Goal: Task Accomplishment & Management: Complete application form

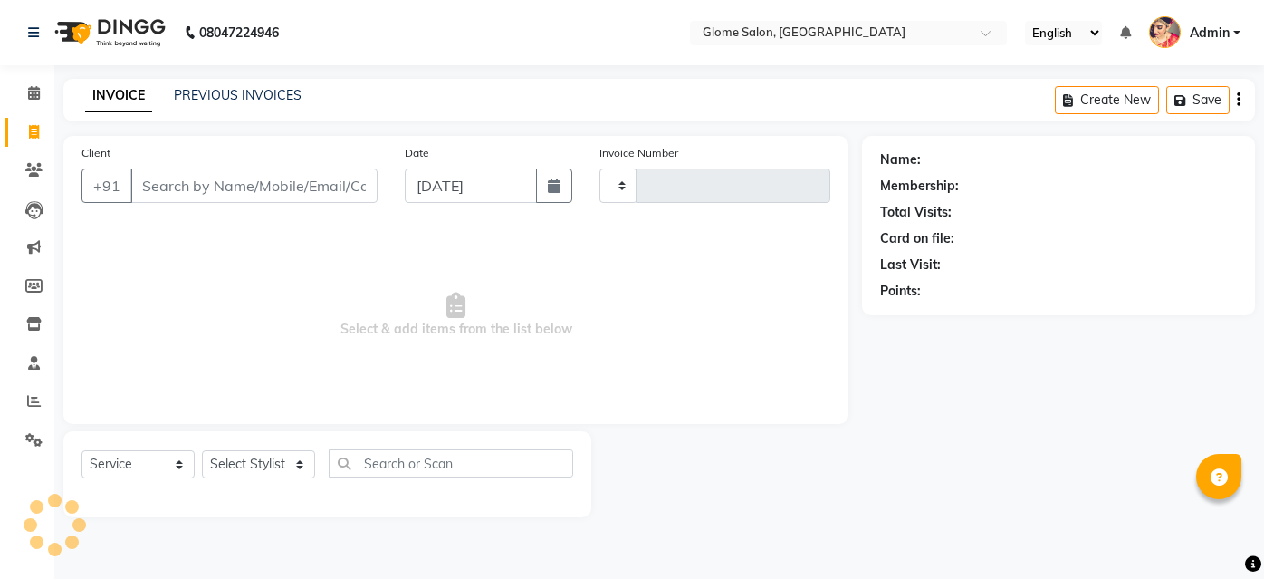
select select "service"
type input "2154"
select select "5199"
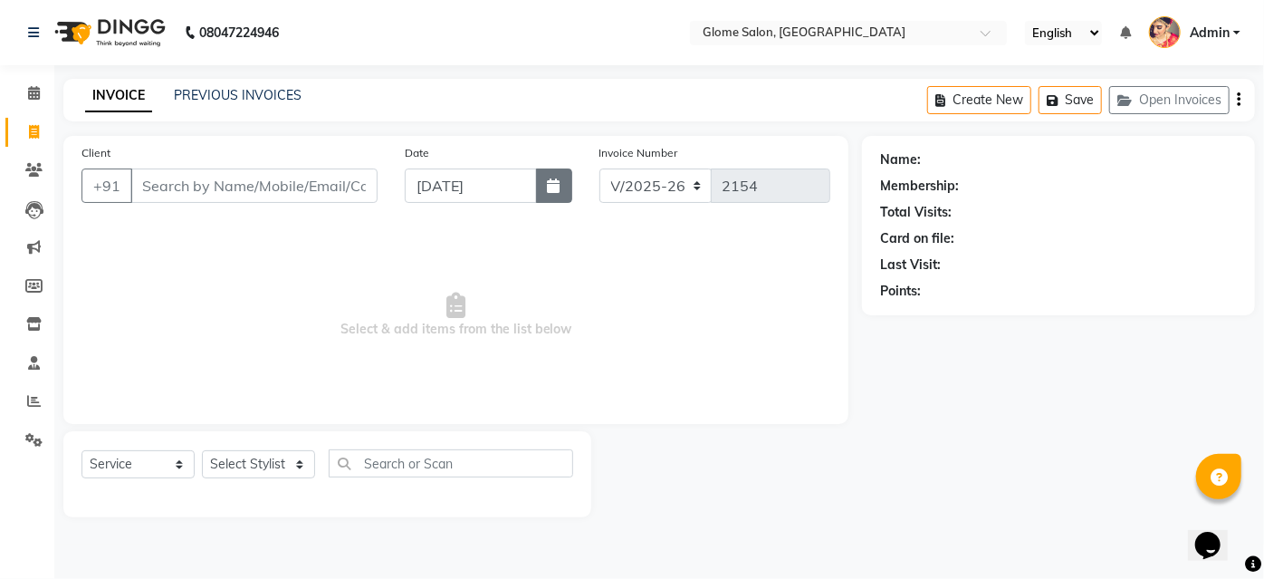
click at [552, 192] on icon "button" at bounding box center [554, 185] width 13 height 14
select select "9"
select select "2025"
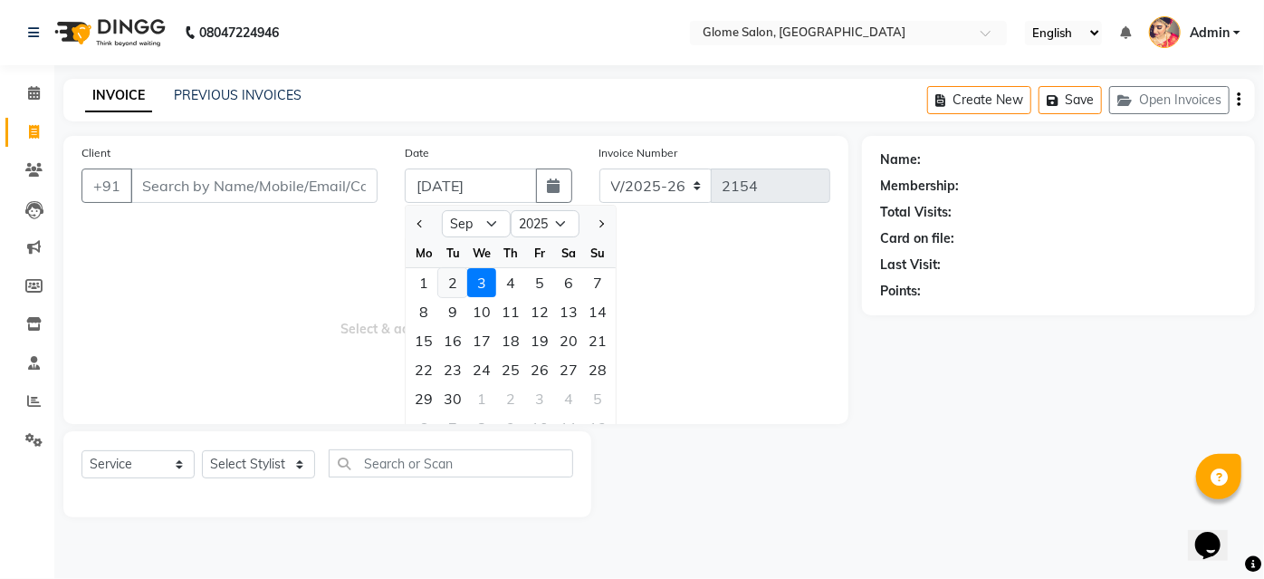
click at [450, 280] on div "2" at bounding box center [452, 282] width 29 height 29
type input "02-09-2025"
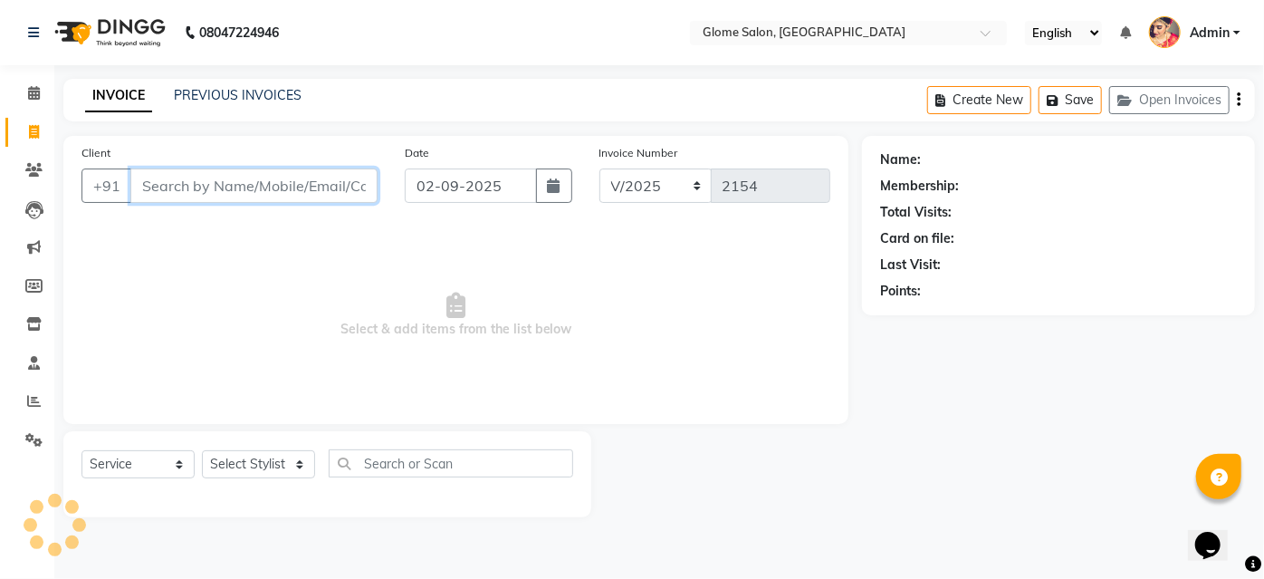
click at [318, 183] on input "Client" at bounding box center [253, 185] width 247 height 34
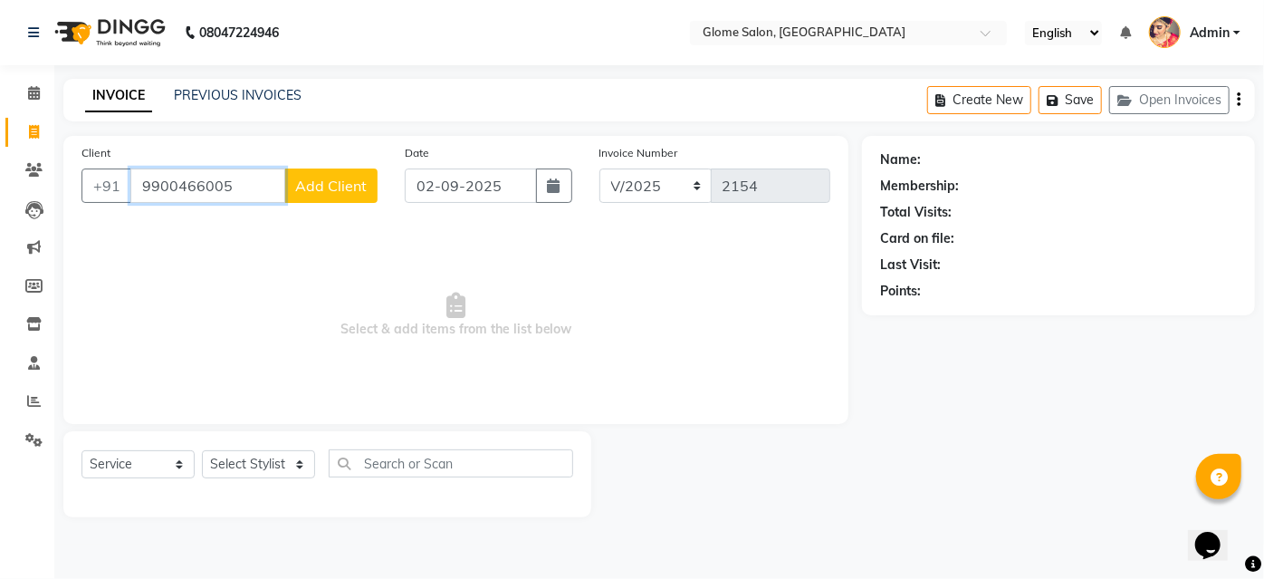
type input "9900466005"
click at [316, 192] on span "Add Client" at bounding box center [331, 186] width 72 height 18
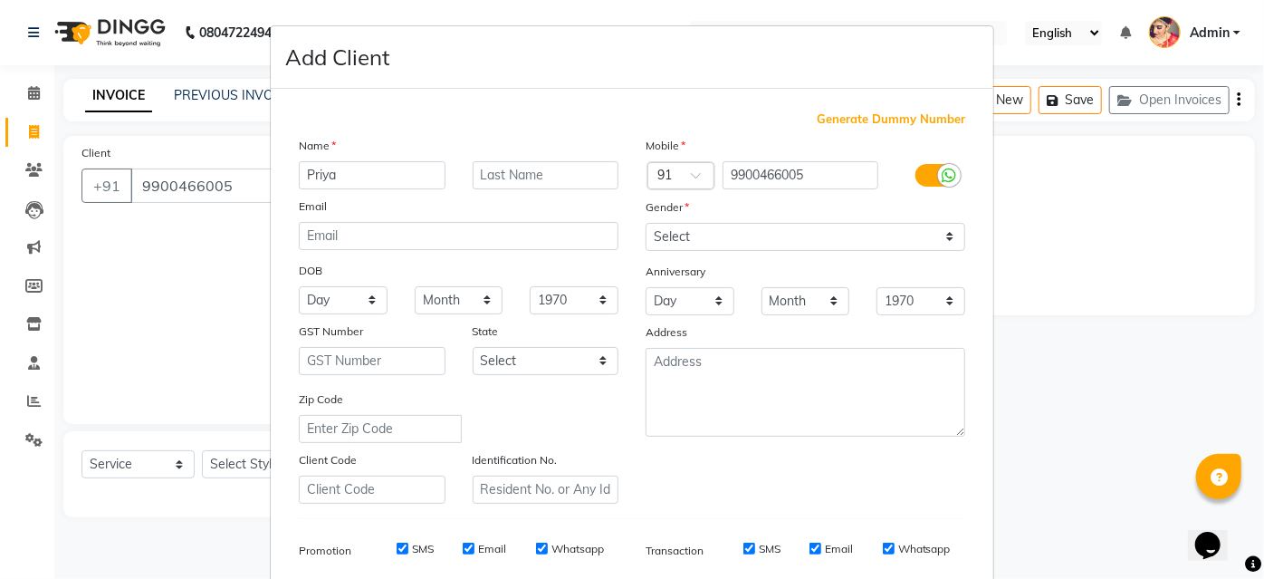
type input "Priya"
click at [730, 241] on select "Select [DEMOGRAPHIC_DATA] [DEMOGRAPHIC_DATA] Other Prefer Not To Say" at bounding box center [806, 237] width 320 height 28
select select "[DEMOGRAPHIC_DATA]"
click at [646, 223] on select "Select [DEMOGRAPHIC_DATA] [DEMOGRAPHIC_DATA] Other Prefer Not To Say" at bounding box center [806, 237] width 320 height 28
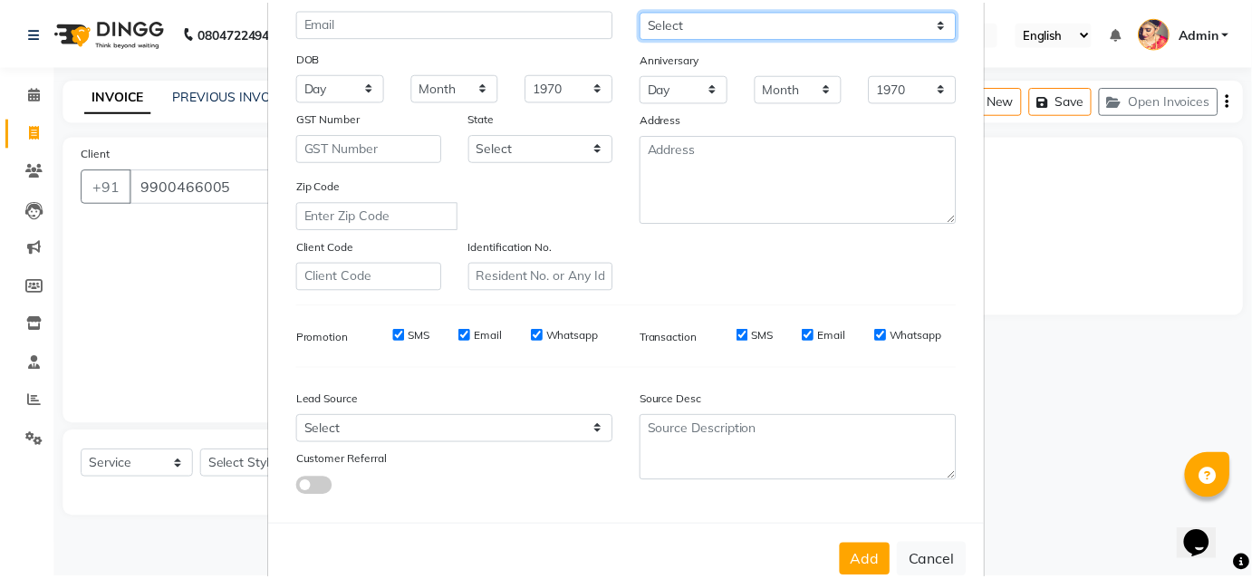
scroll to position [255, 0]
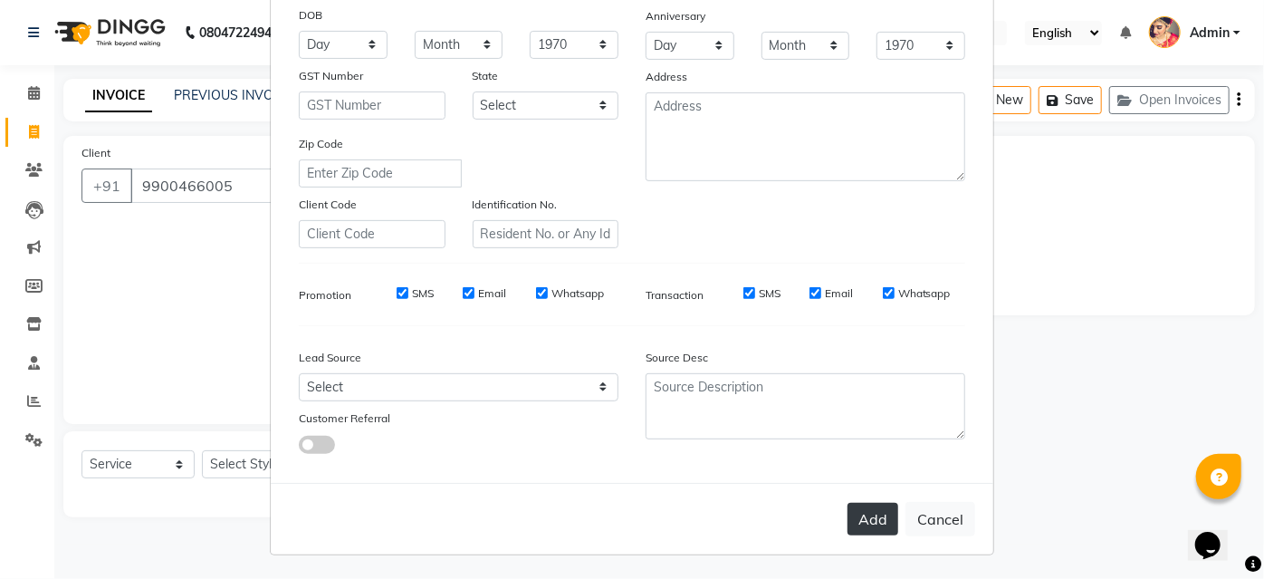
click at [869, 513] on button "Add" at bounding box center [873, 519] width 51 height 33
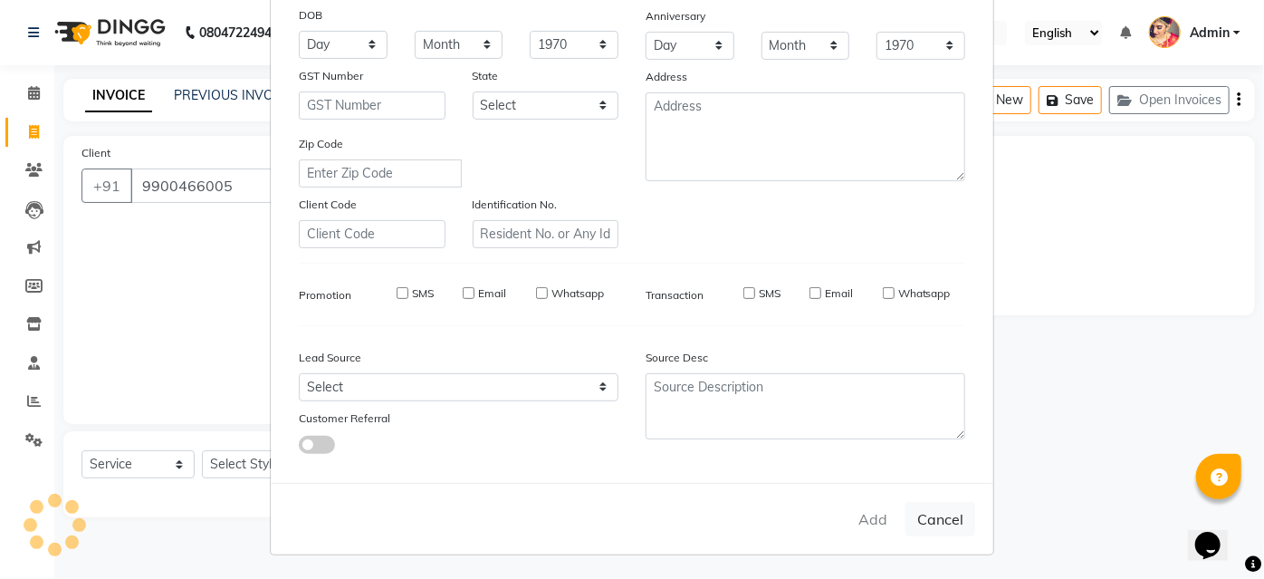
select select
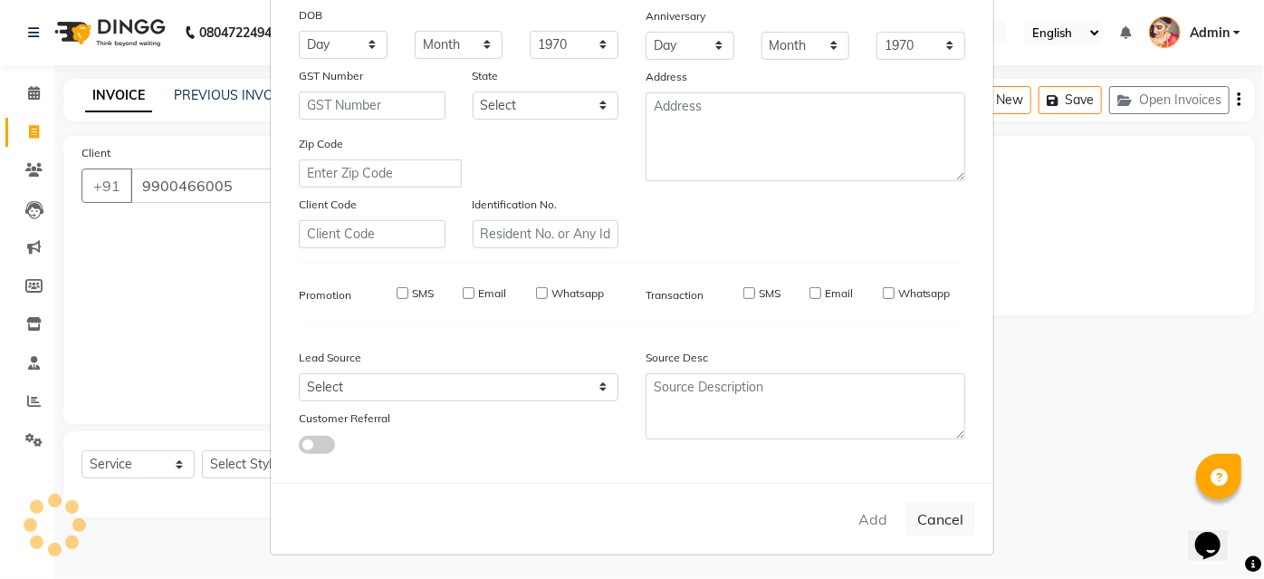
select select
checkbox input "false"
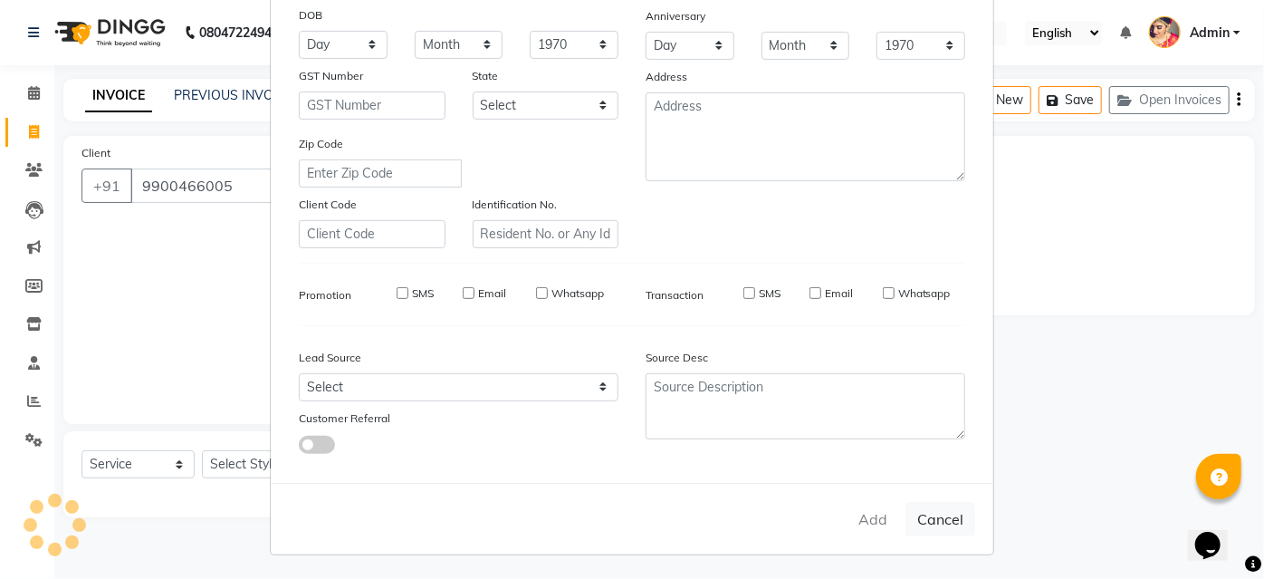
checkbox input "false"
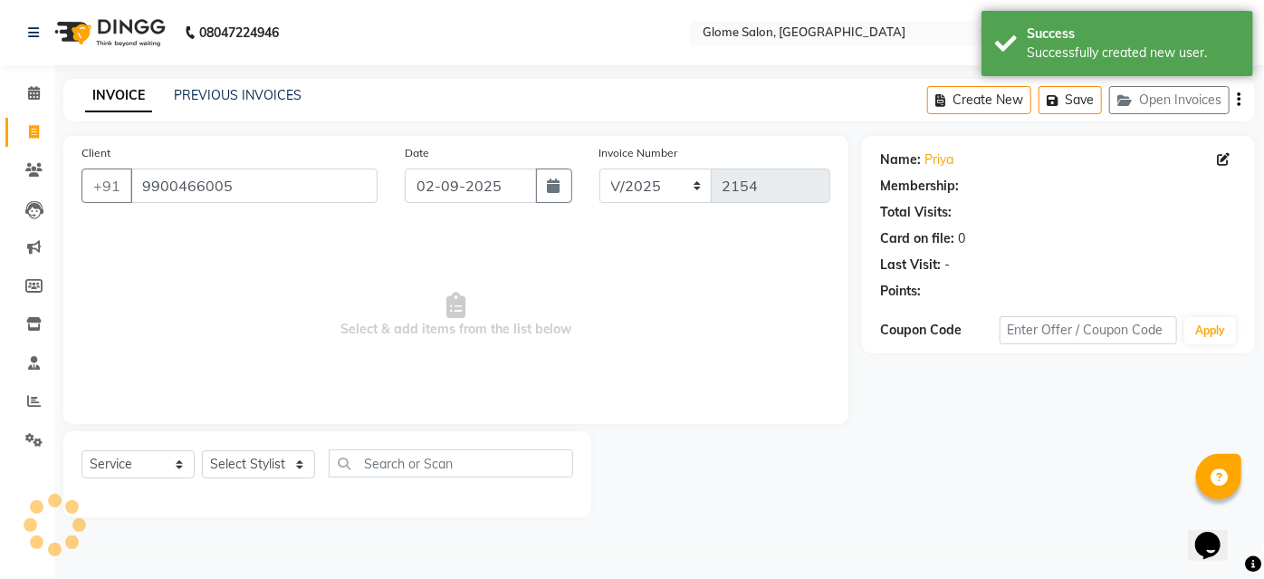
select select "1: Object"
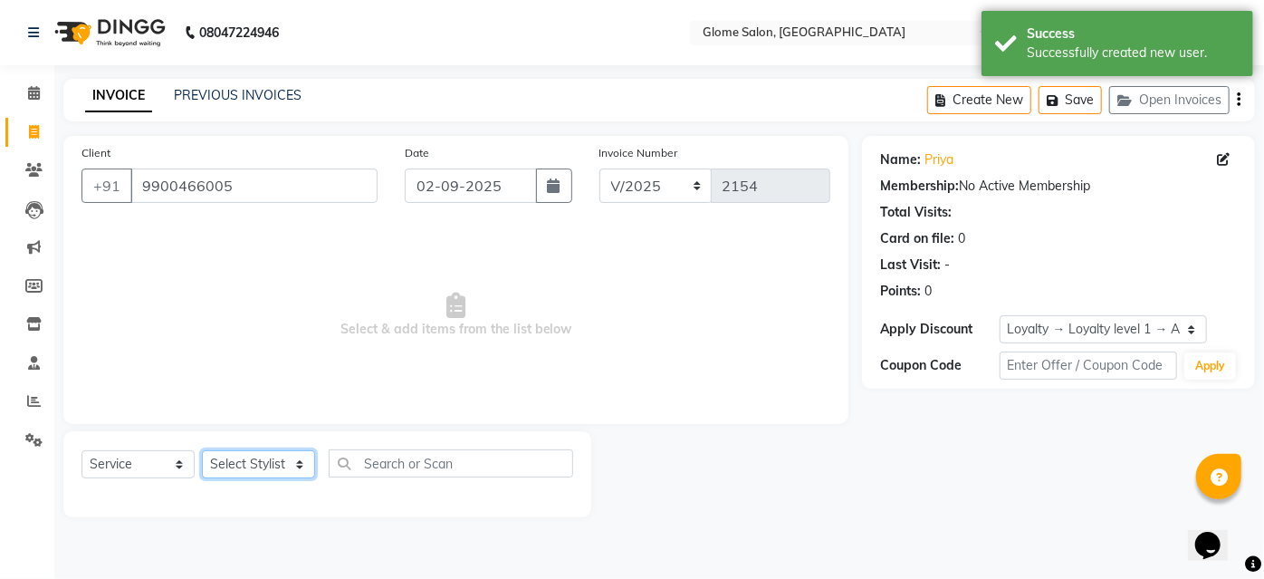
click at [262, 465] on select "Select Stylist [PERSON_NAME] [PERSON_NAME] Yamuna Zoya" at bounding box center [258, 464] width 113 height 28
click at [270, 473] on select "Select Stylist [PERSON_NAME] [PERSON_NAME] Yamuna Zoya" at bounding box center [258, 464] width 113 height 28
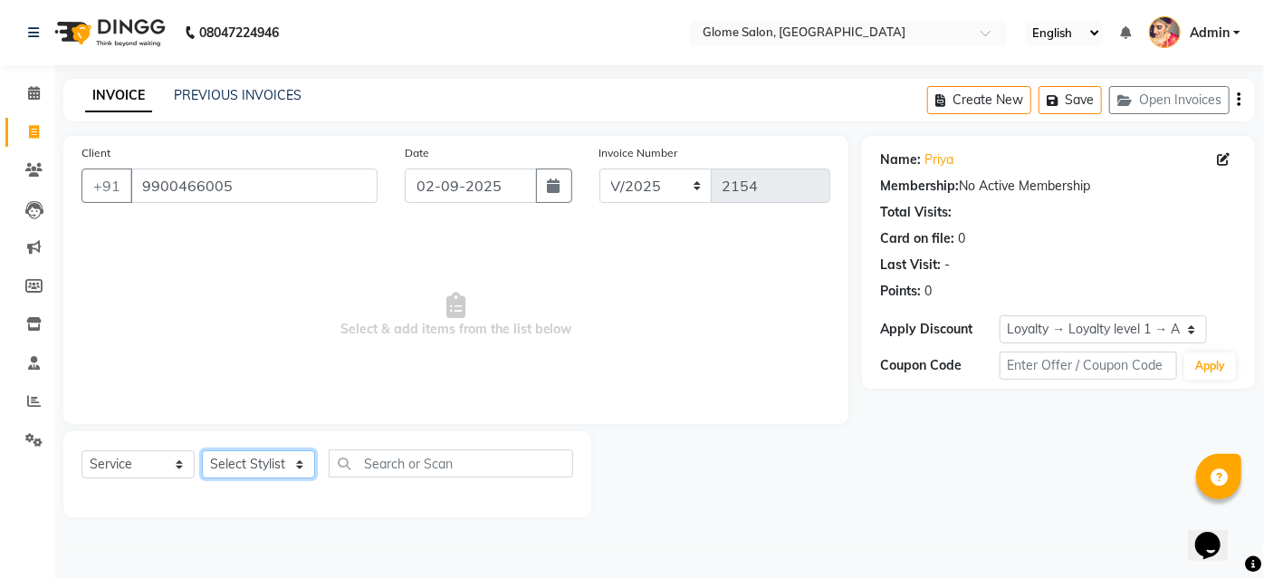
select select "34176"
click at [202, 450] on select "Select Stylist [PERSON_NAME] [PERSON_NAME] Yamuna Zoya" at bounding box center [258, 464] width 113 height 28
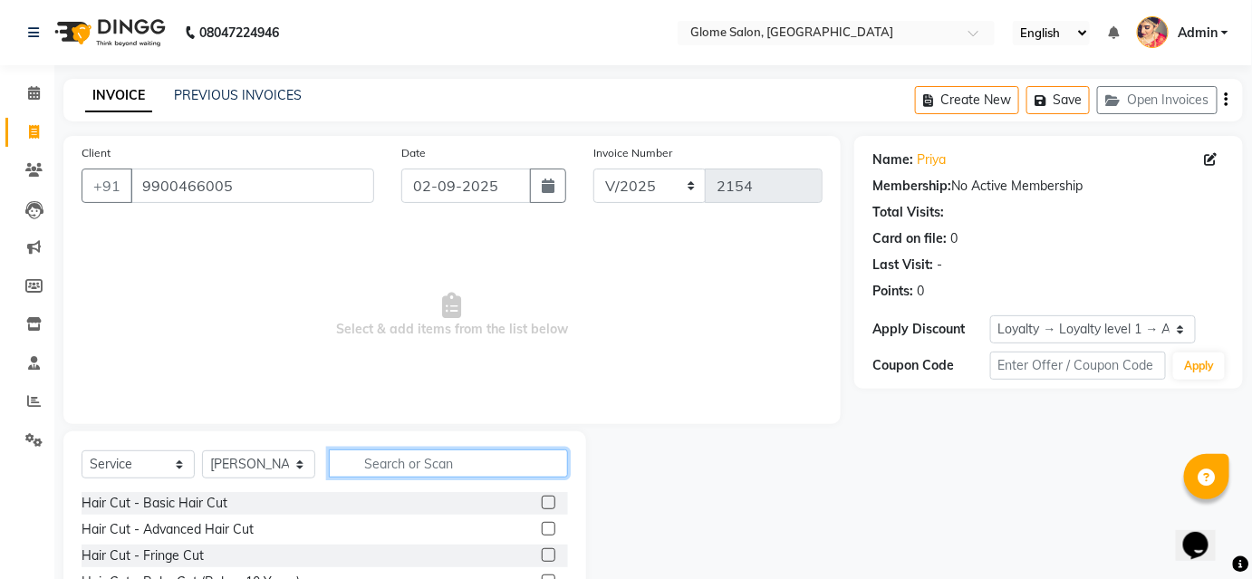
click at [417, 463] on input "text" at bounding box center [448, 463] width 239 height 28
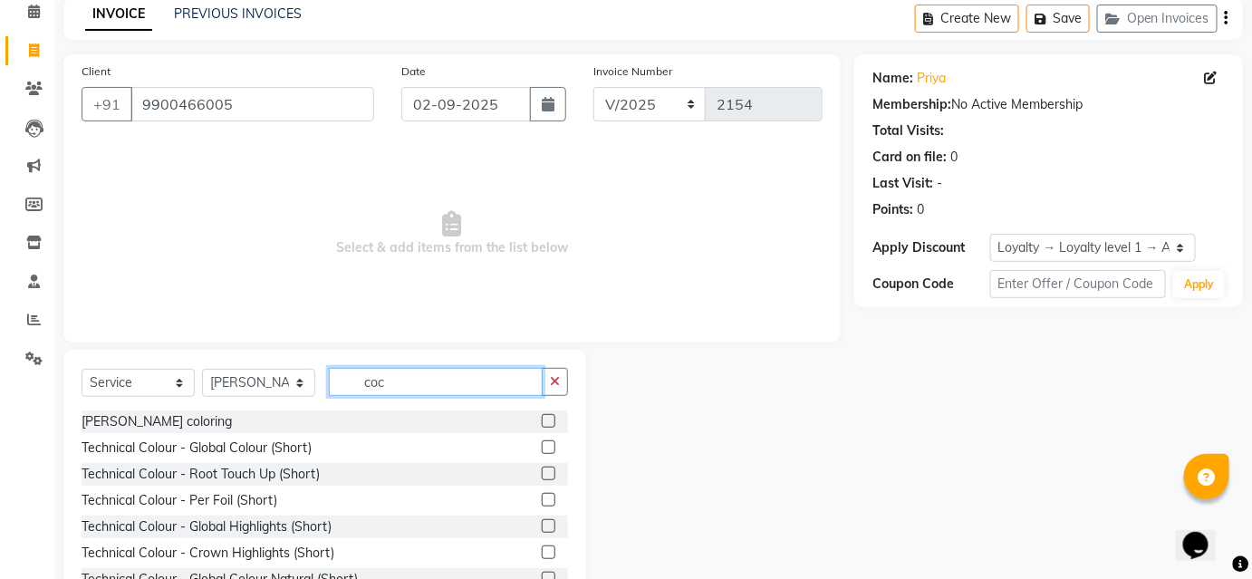
scroll to position [0, 0]
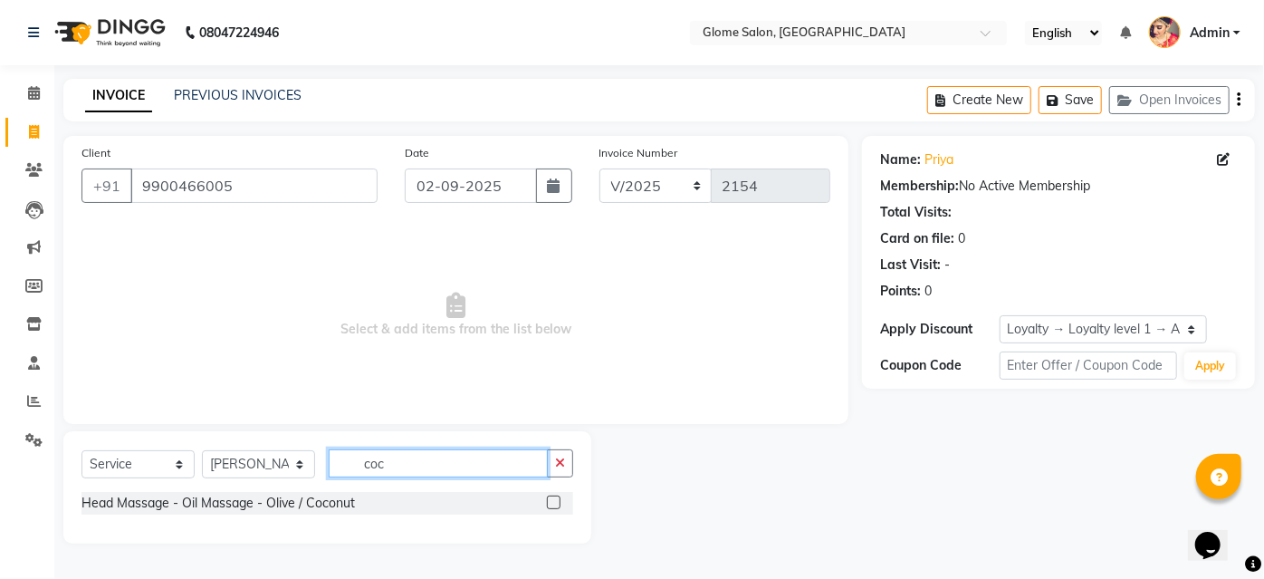
type input "coc"
click at [554, 504] on label at bounding box center [554, 502] width 14 height 14
click at [554, 504] on input "checkbox" at bounding box center [553, 503] width 12 height 12
click at [554, 504] on label at bounding box center [554, 502] width 14 height 14
click at [554, 504] on input "checkbox" at bounding box center [553, 503] width 12 height 12
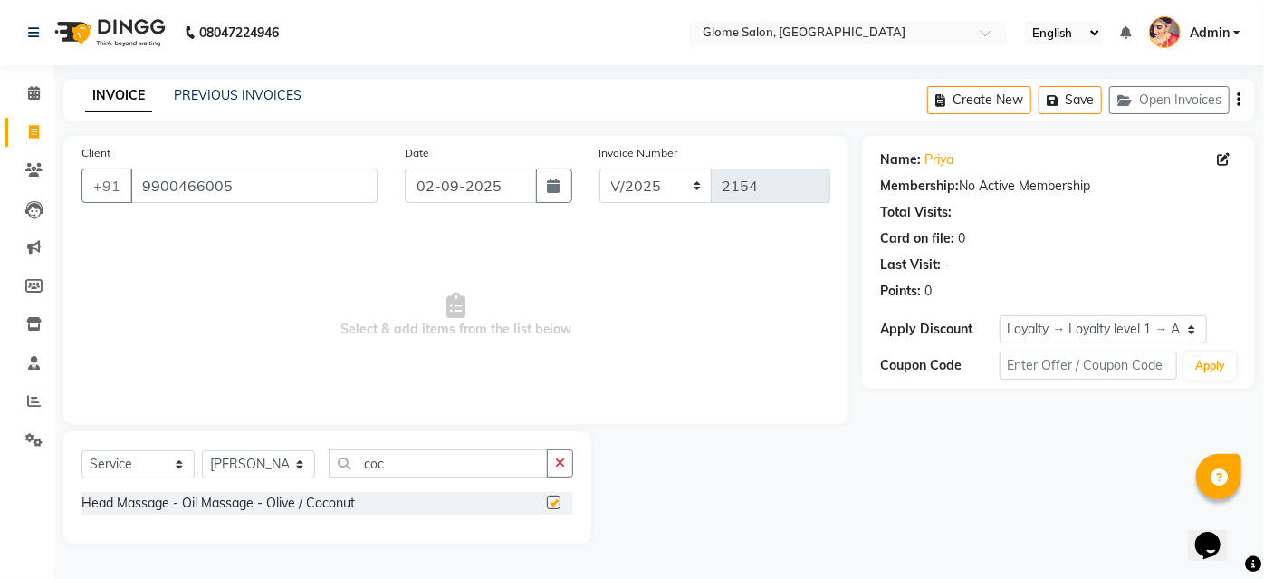
checkbox input "false"
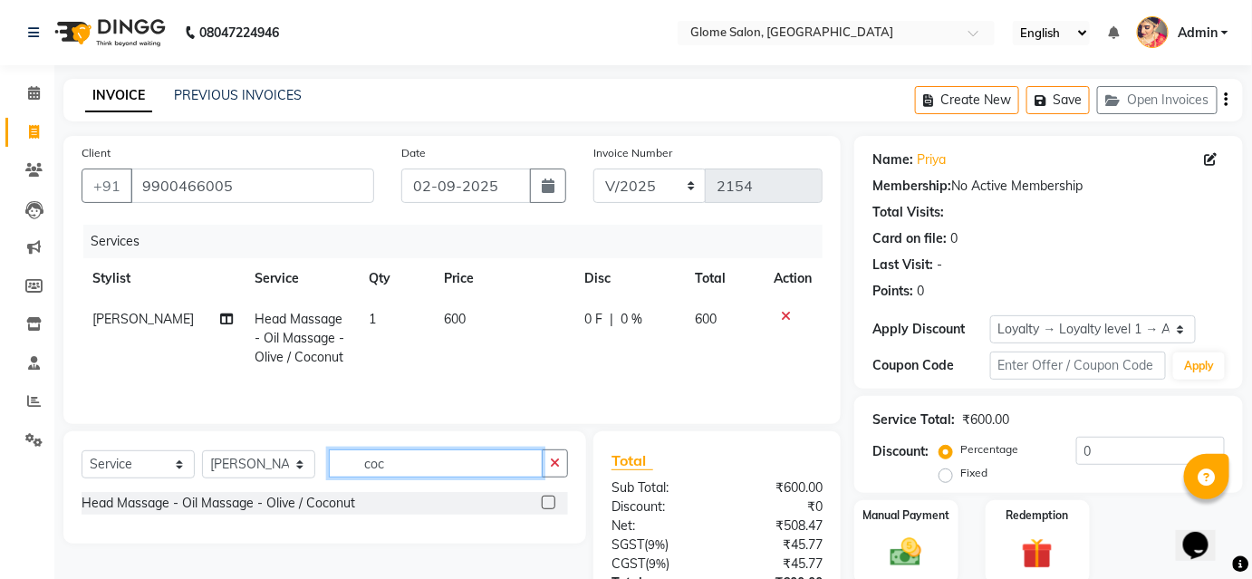
click at [424, 460] on input "coc" at bounding box center [436, 463] width 214 height 28
type input "c"
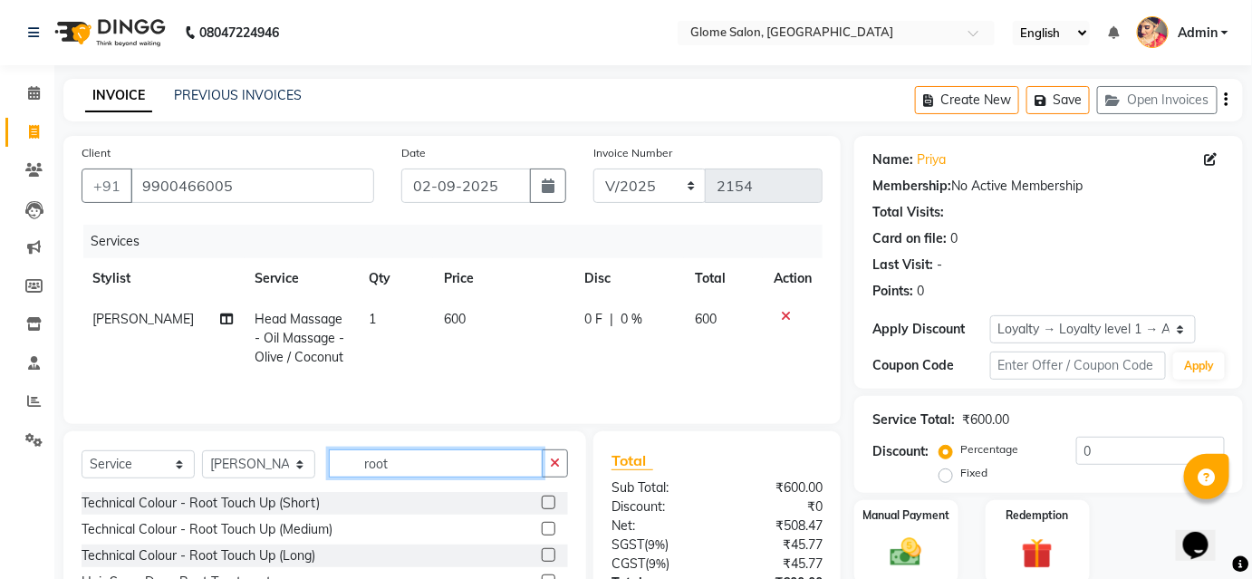
type input "root"
click at [551, 527] on label at bounding box center [549, 529] width 14 height 14
click at [551, 527] on input "checkbox" at bounding box center [548, 529] width 12 height 12
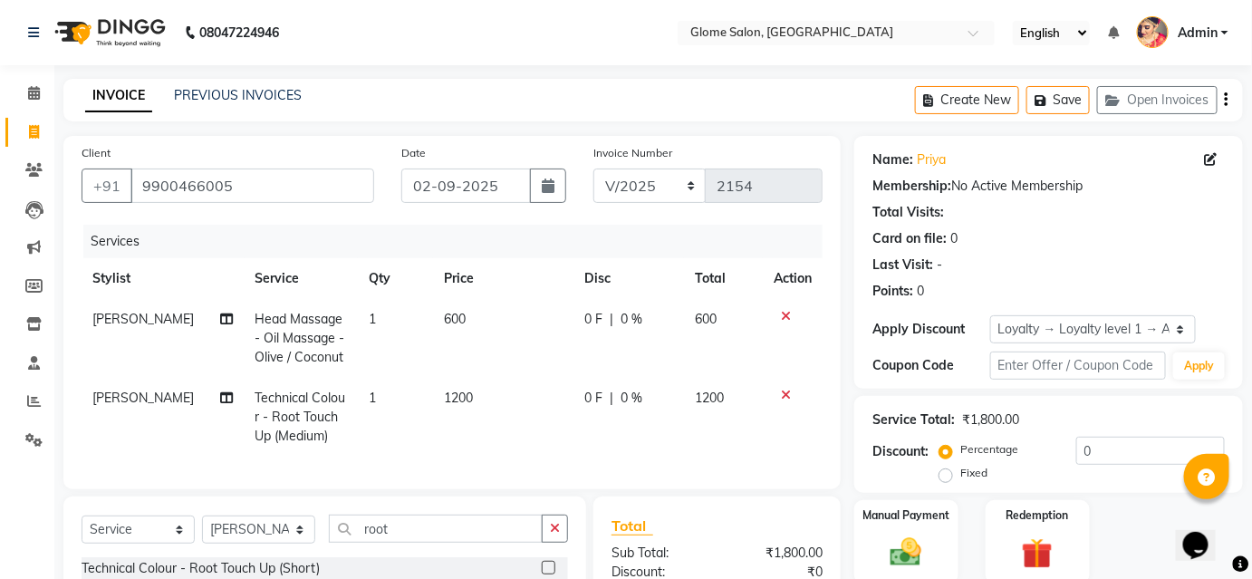
checkbox input "false"
click at [452, 535] on input "root" at bounding box center [436, 528] width 214 height 28
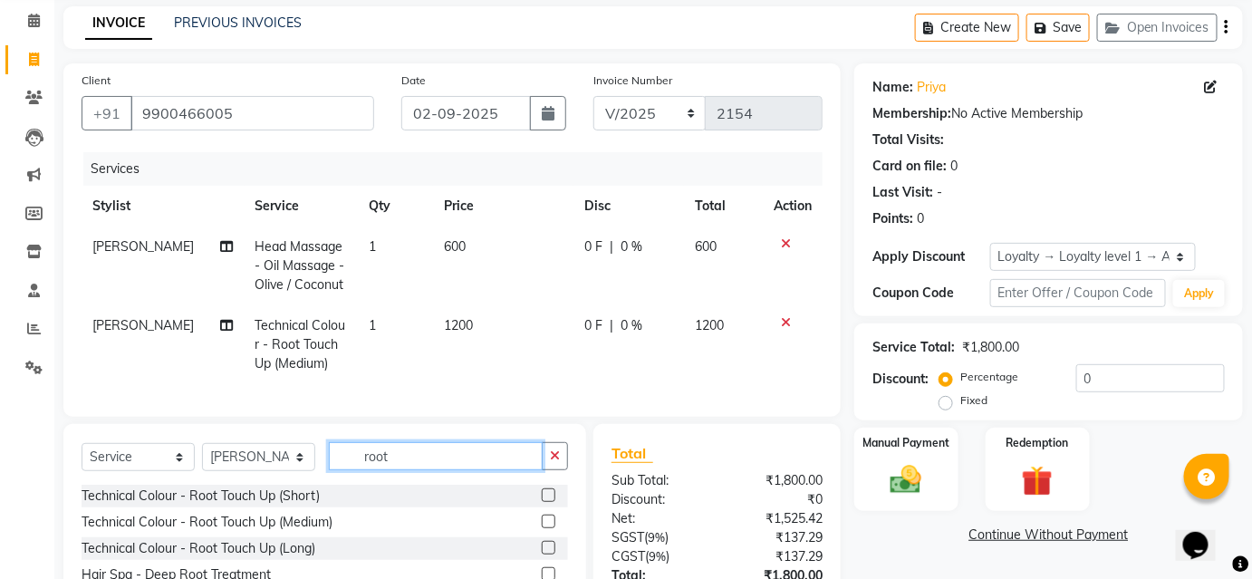
scroll to position [82, 0]
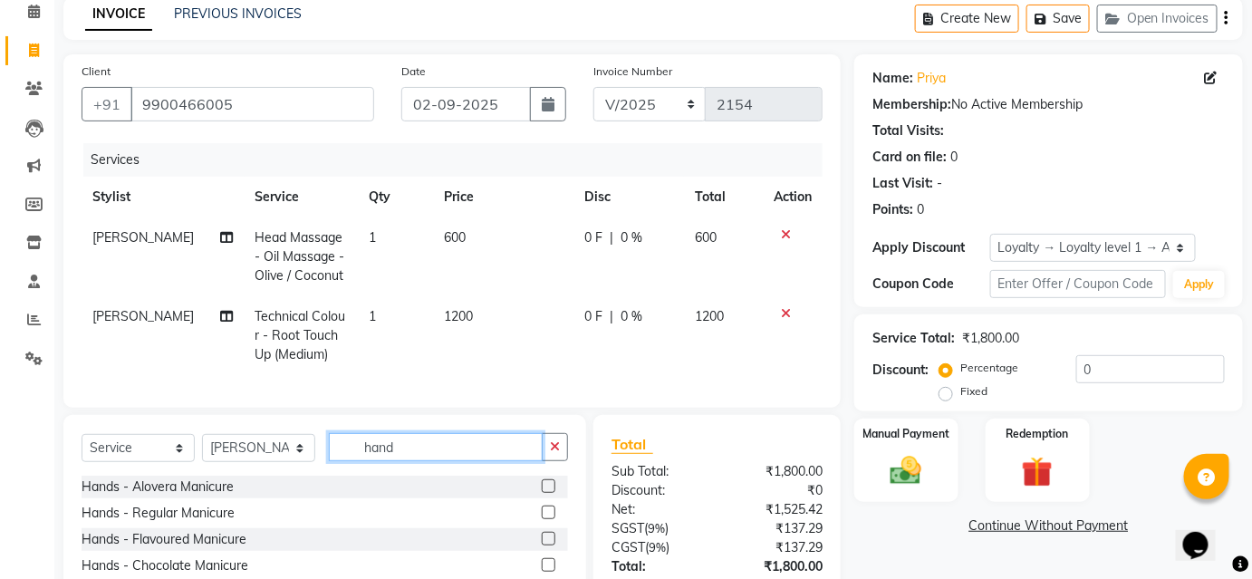
type input "hand"
click at [552, 519] on label at bounding box center [549, 512] width 14 height 14
click at [552, 519] on input "checkbox" at bounding box center [548, 513] width 12 height 12
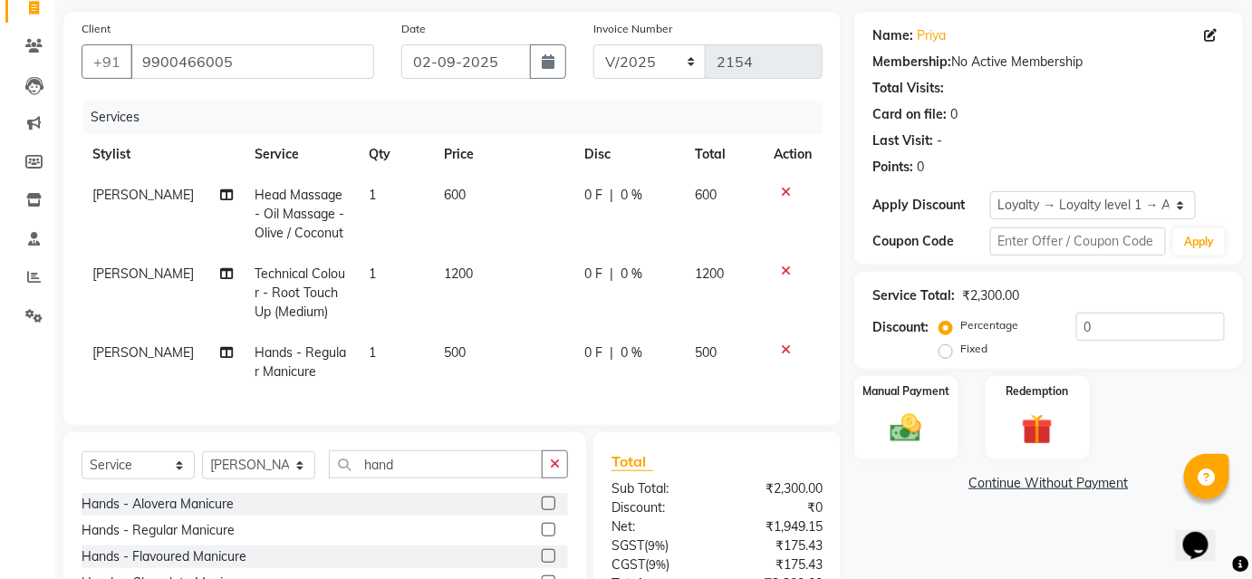
scroll to position [164, 0]
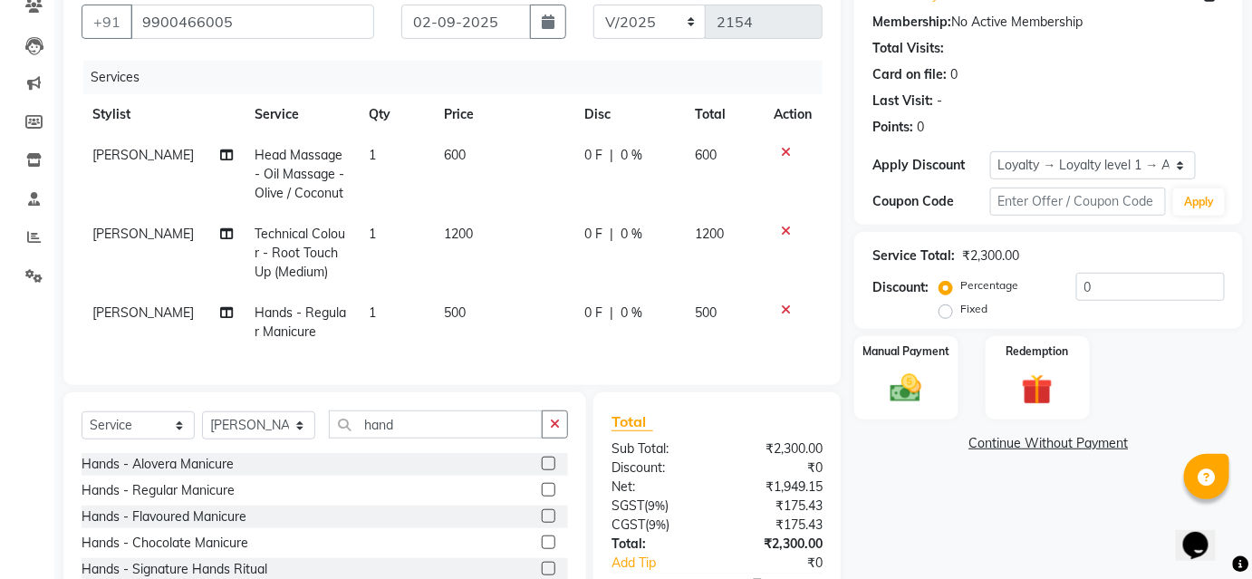
click at [545, 496] on label at bounding box center [549, 490] width 14 height 14
click at [545, 496] on input "checkbox" at bounding box center [548, 490] width 12 height 12
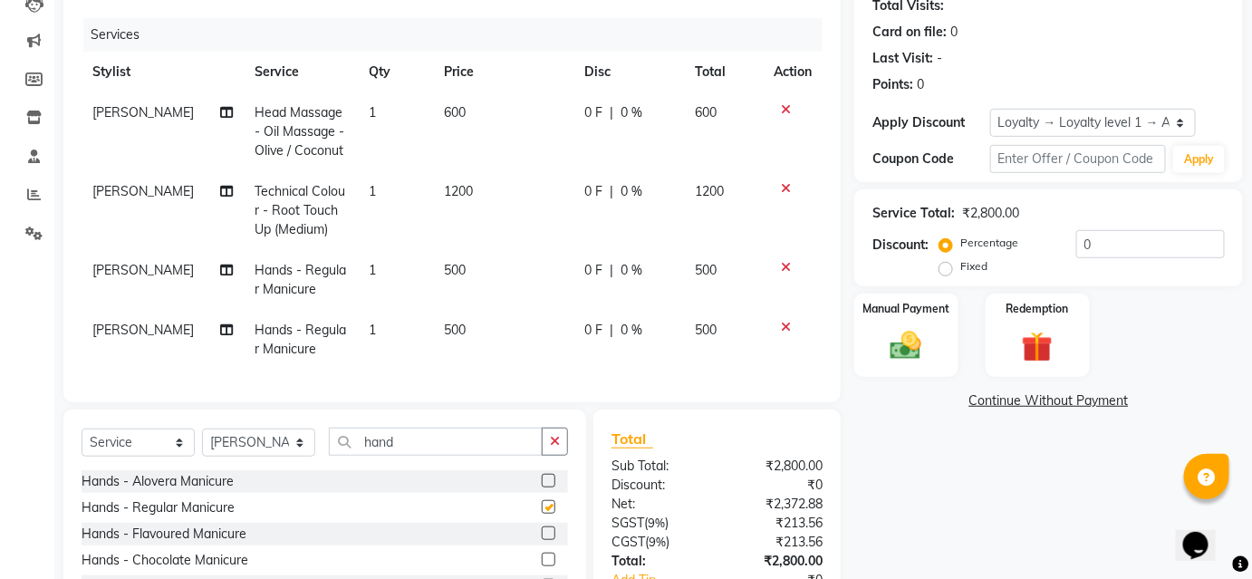
checkbox input "false"
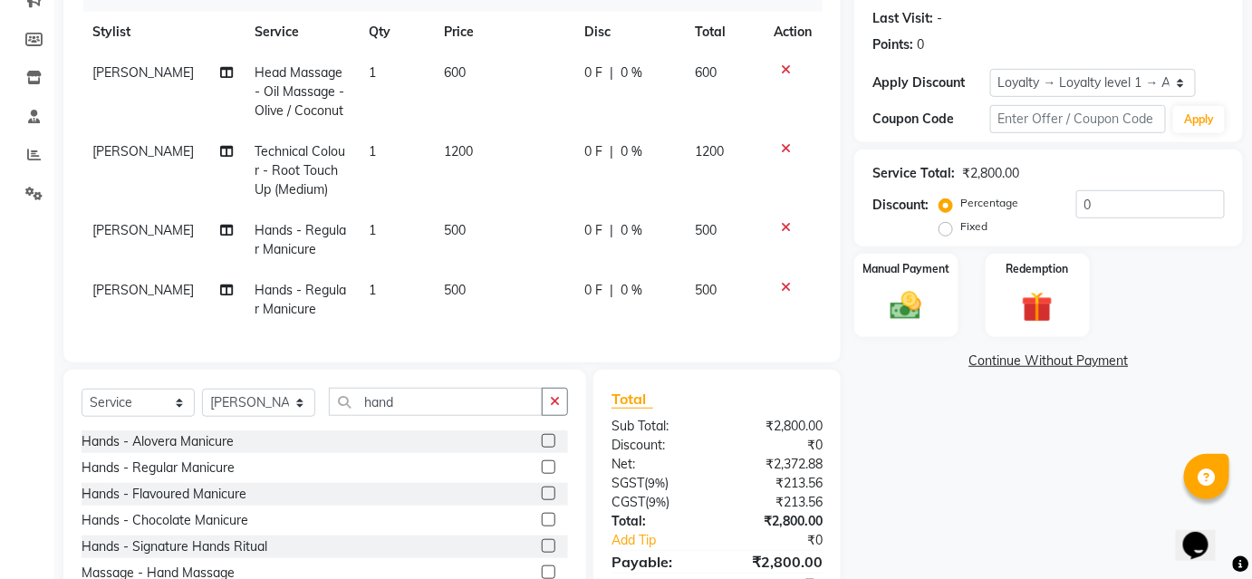
scroll to position [246, 0]
click at [456, 416] on input "hand" at bounding box center [436, 402] width 214 height 28
type input "h"
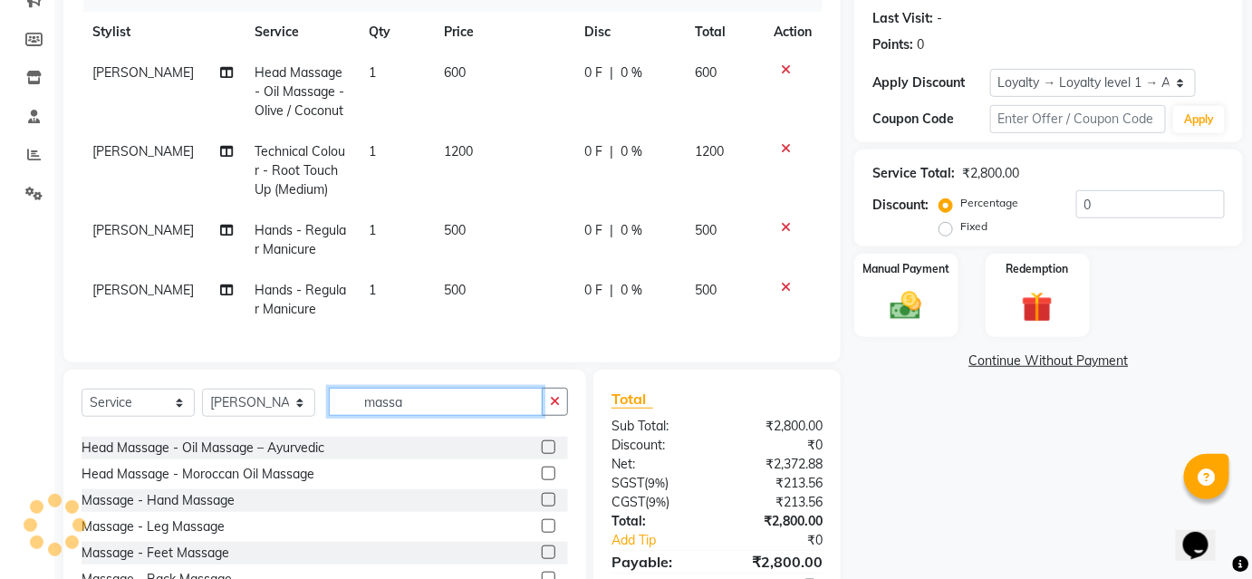
scroll to position [82, 0]
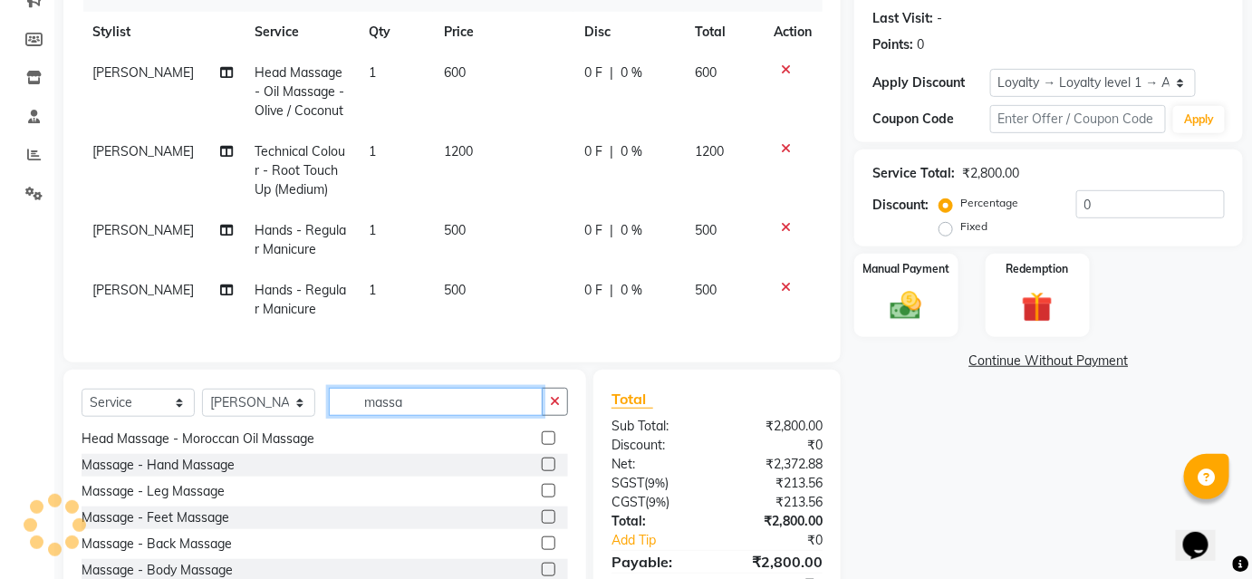
type input "massa"
click at [542, 523] on label at bounding box center [549, 517] width 14 height 14
click at [542, 523] on input "checkbox" at bounding box center [548, 518] width 12 height 12
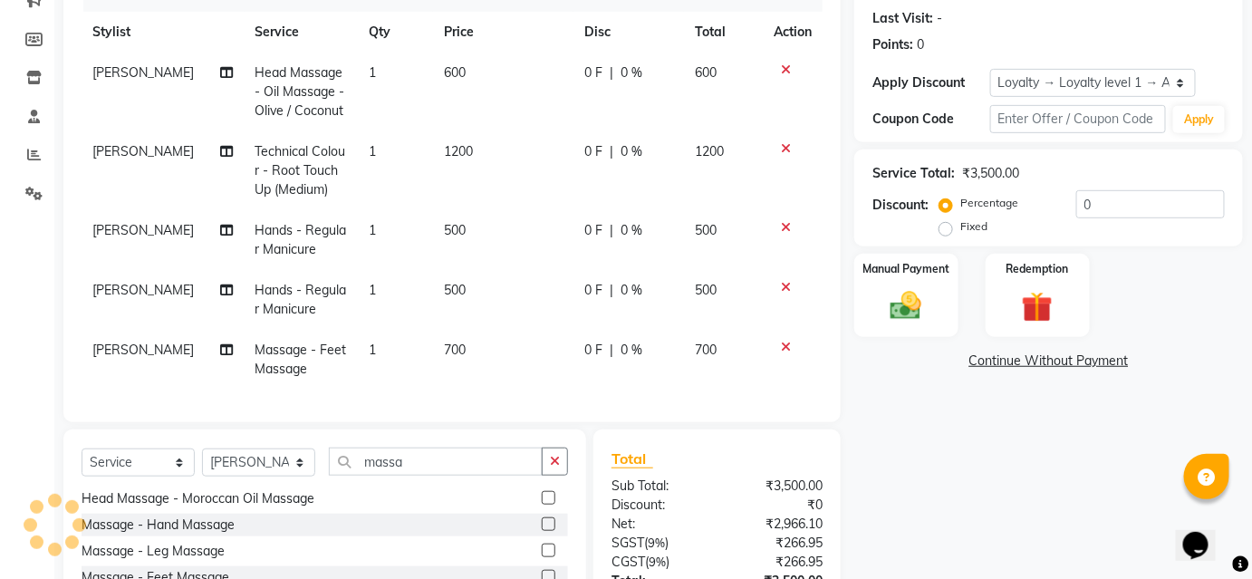
scroll to position [134, 0]
click at [542, 531] on label at bounding box center [549, 524] width 14 height 14
click at [542, 531] on input "checkbox" at bounding box center [548, 525] width 12 height 12
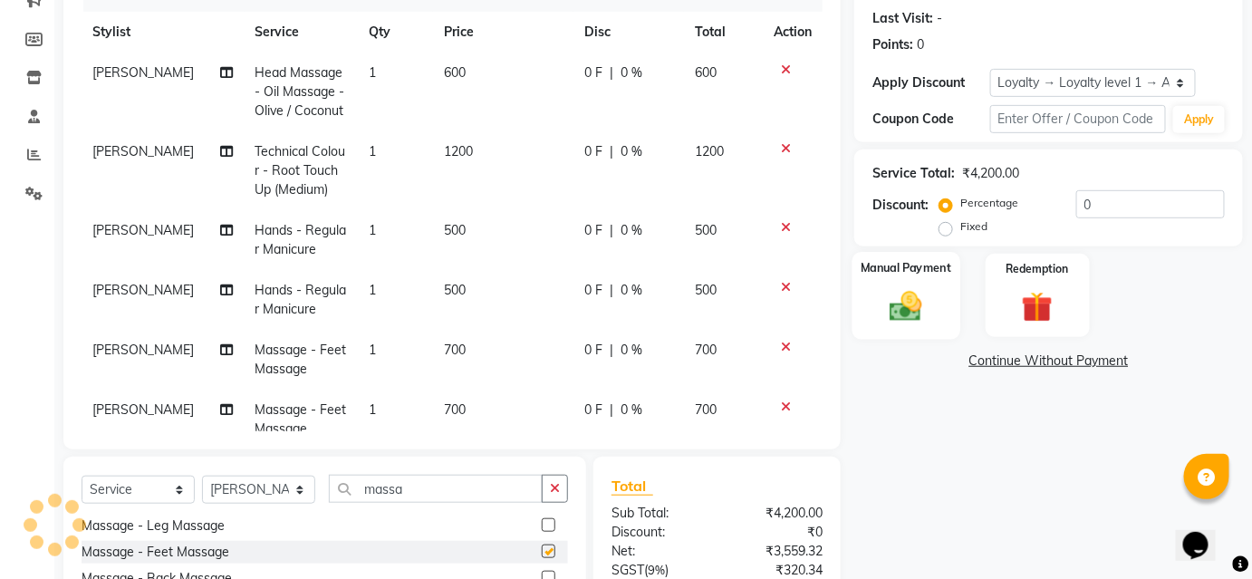
checkbox input "false"
click at [931, 306] on img at bounding box center [905, 305] width 53 height 37
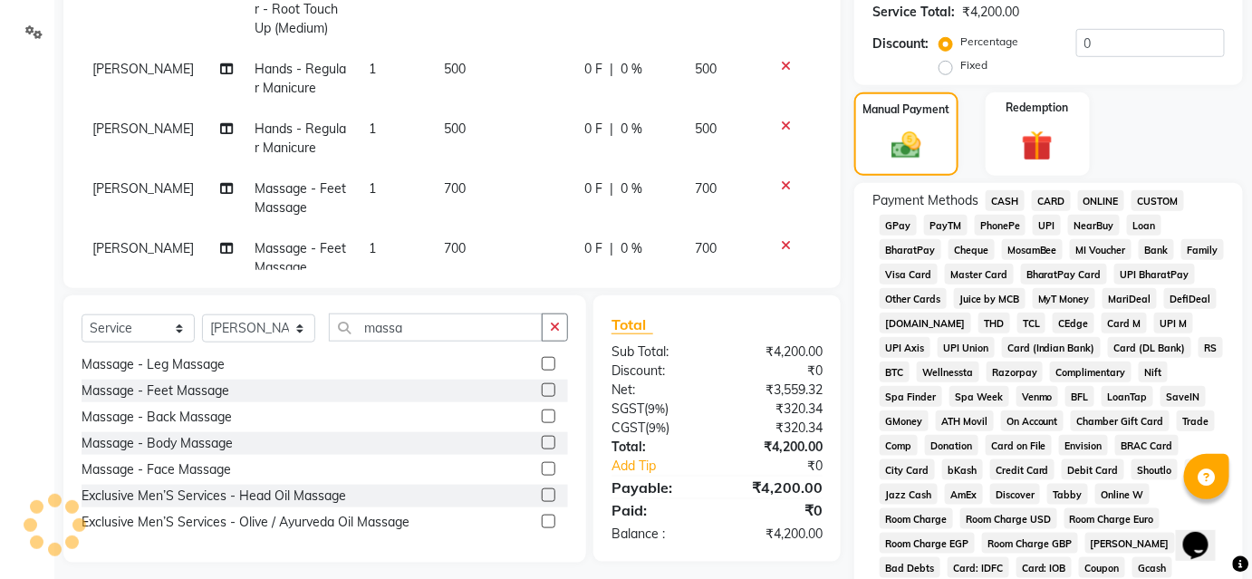
scroll to position [411, 0]
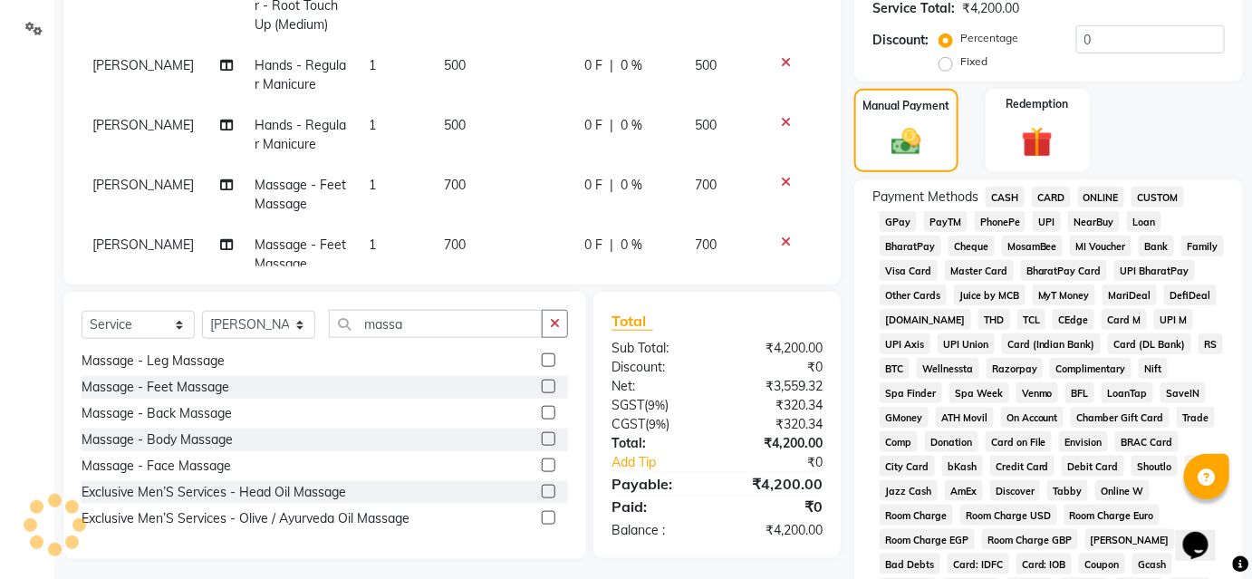
click at [1052, 226] on span "UPI" at bounding box center [1046, 221] width 28 height 21
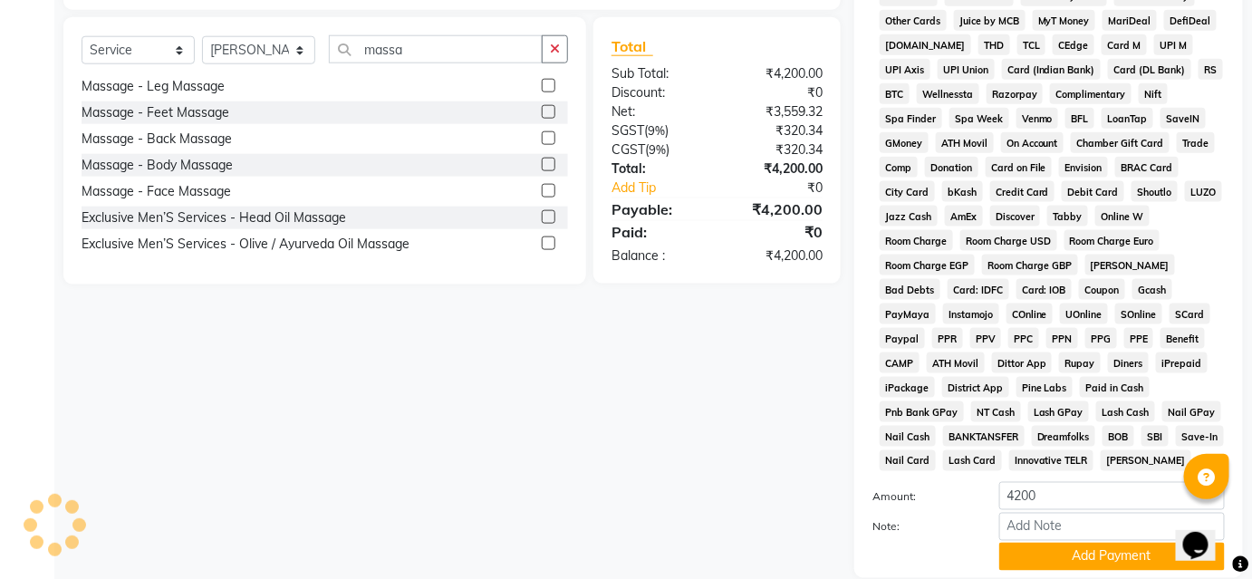
scroll to position [820, 0]
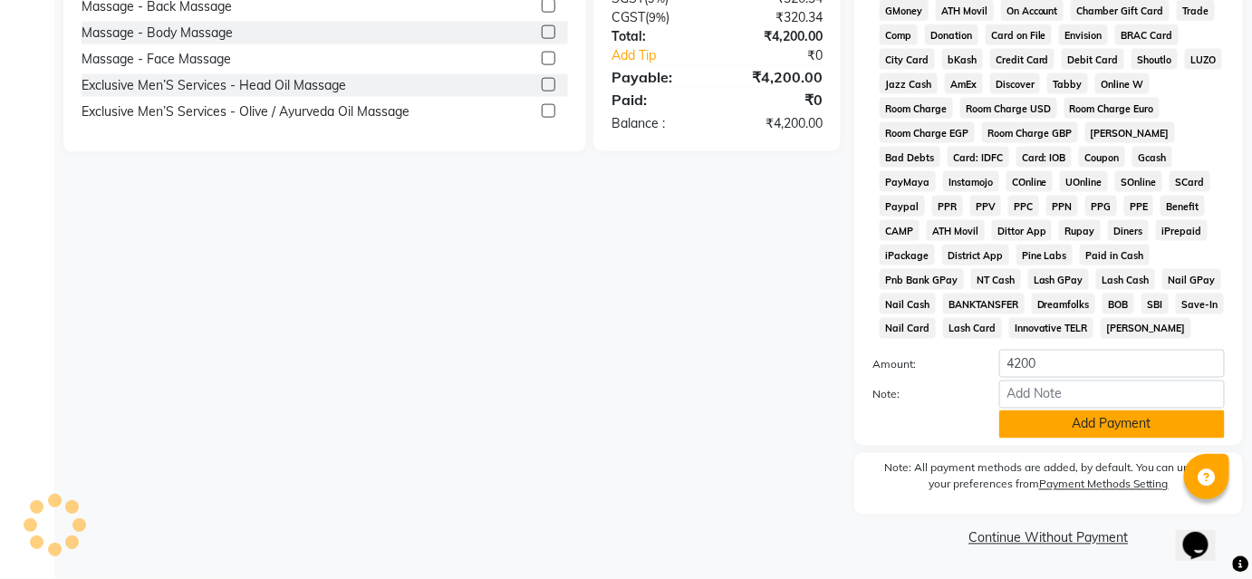
click at [1039, 424] on button "Add Payment" at bounding box center [1111, 424] width 225 height 28
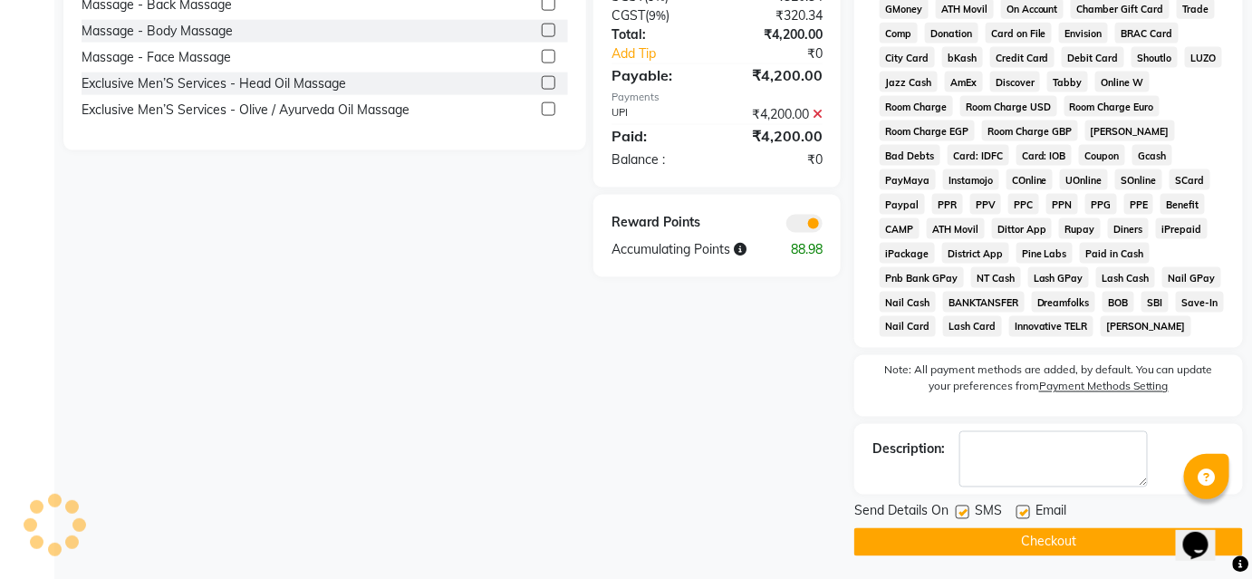
click at [1048, 552] on button "Checkout" at bounding box center [1048, 542] width 389 height 28
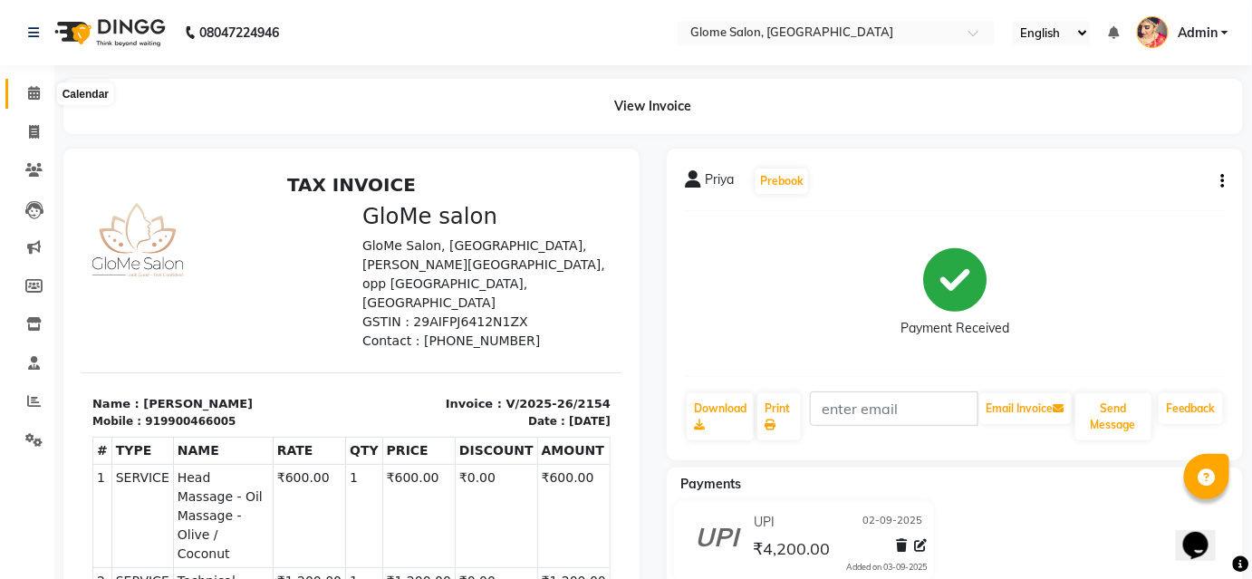
click at [31, 101] on span at bounding box center [34, 93] width 32 height 21
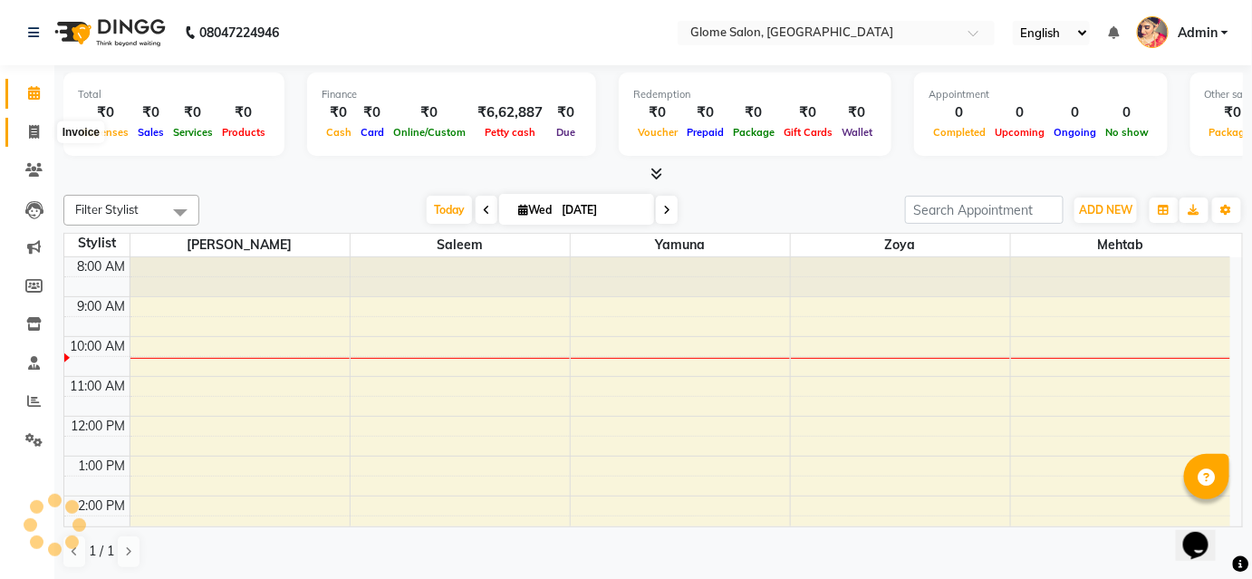
click at [26, 128] on span at bounding box center [34, 132] width 32 height 21
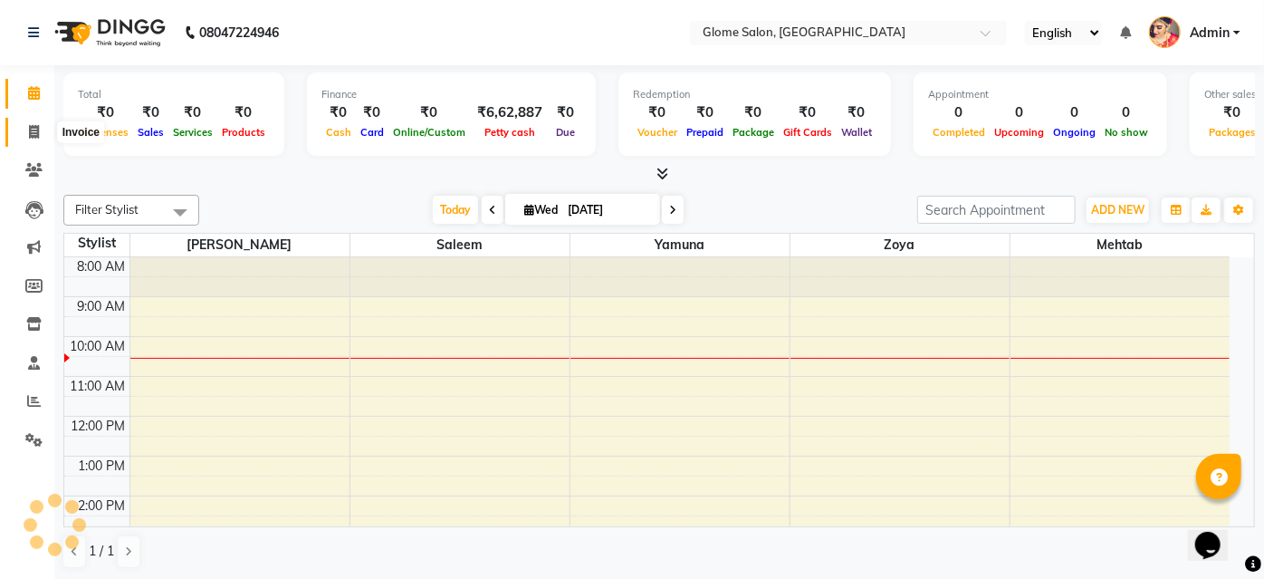
select select "service"
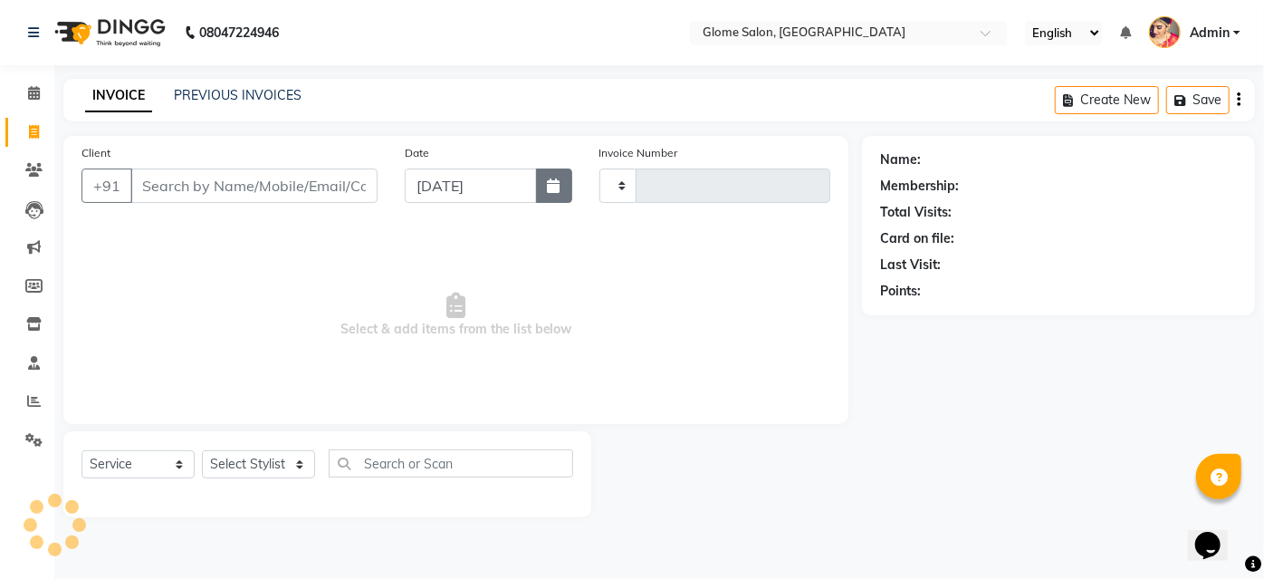
click at [542, 176] on button "button" at bounding box center [554, 185] width 36 height 34
select select "9"
select select "2025"
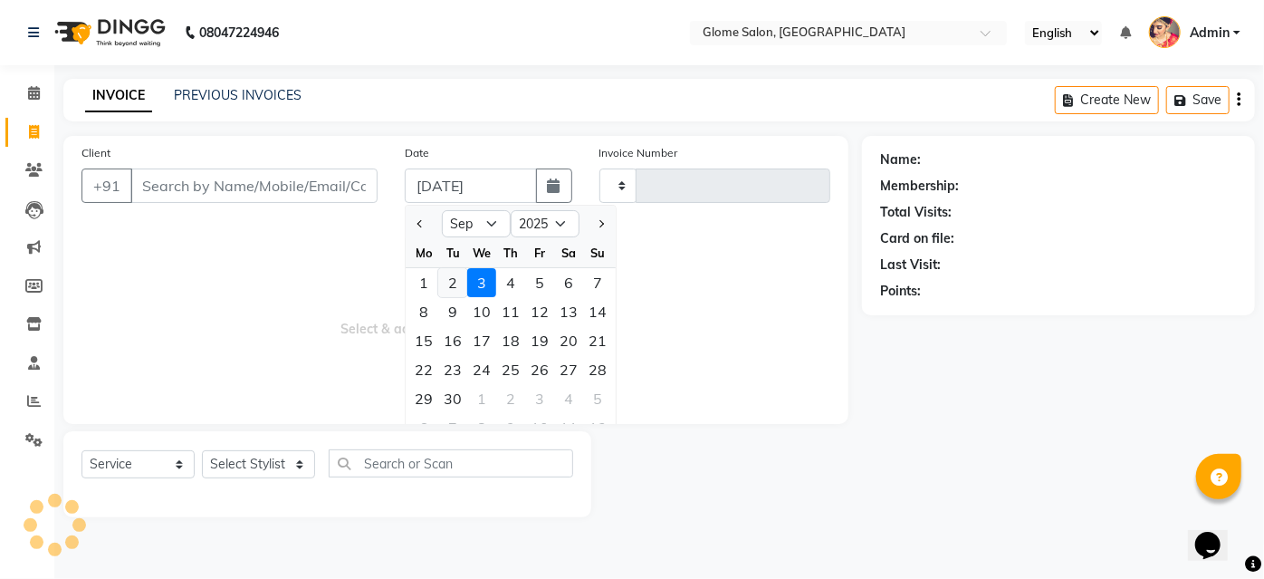
click at [451, 288] on div "2" at bounding box center [452, 282] width 29 height 29
type input "02-09-2025"
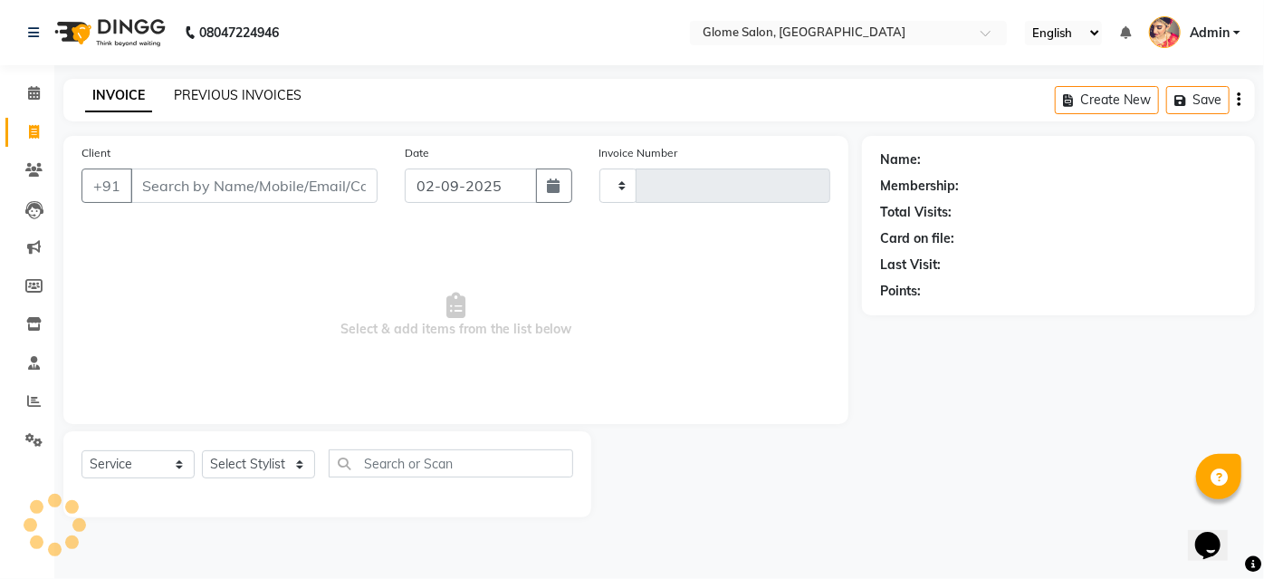
click at [263, 89] on link "PREVIOUS INVOICES" at bounding box center [238, 95] width 128 height 16
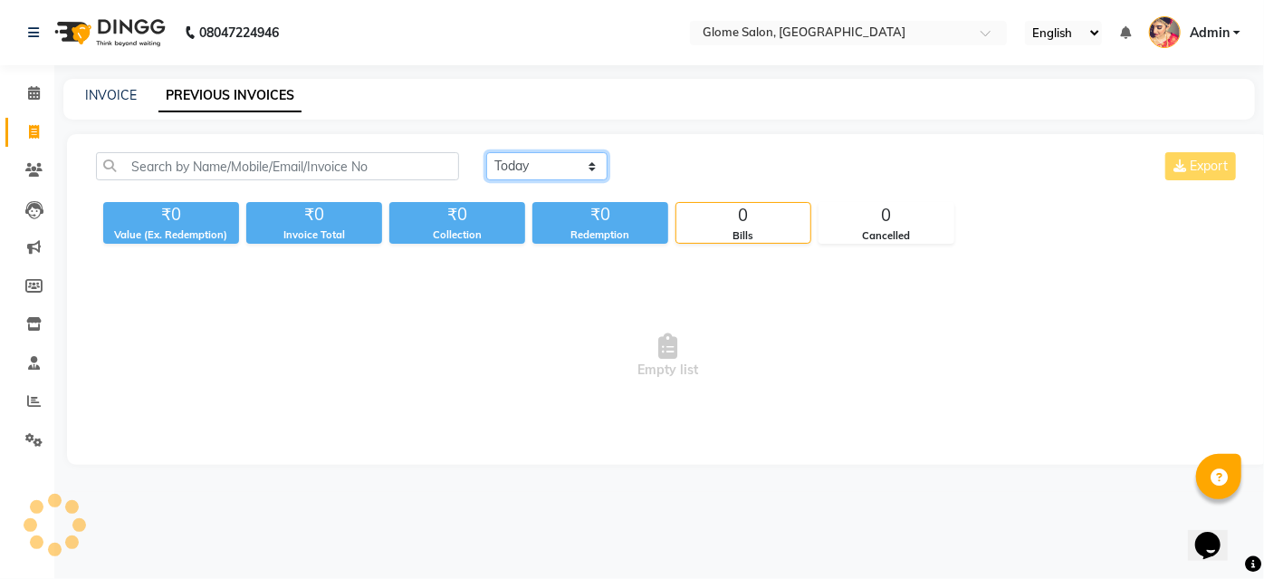
drag, startPoint x: 570, startPoint y: 163, endPoint x: 570, endPoint y: 174, distance: 10.9
click at [570, 163] on select "[DATE] [DATE] Custom Range" at bounding box center [546, 166] width 121 height 28
select select "[DATE]"
click at [486, 152] on select "[DATE] [DATE] Custom Range" at bounding box center [546, 166] width 121 height 28
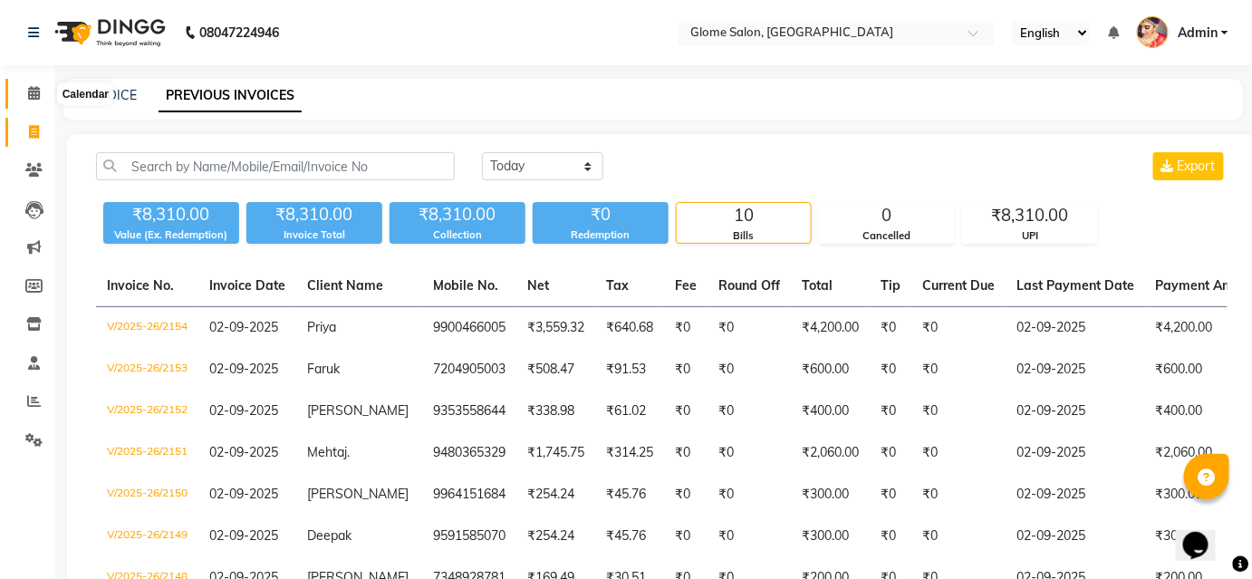
click at [28, 96] on icon at bounding box center [34, 93] width 12 height 14
